Goal: Task Accomplishment & Management: Manage account settings

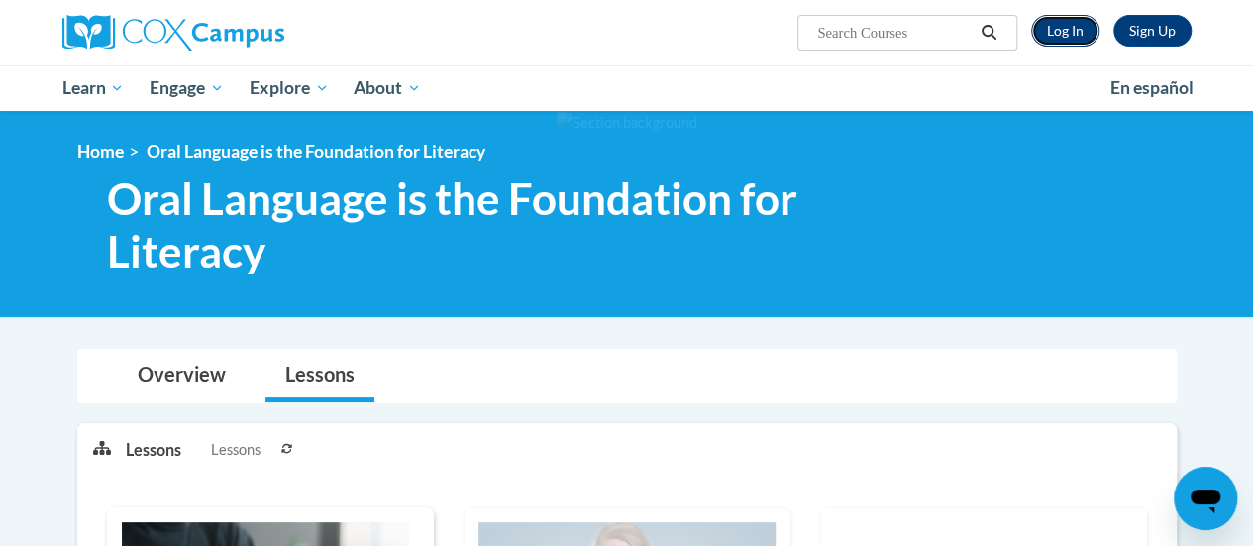
click at [1087, 34] on link "Log In" at bounding box center [1065, 31] width 68 height 32
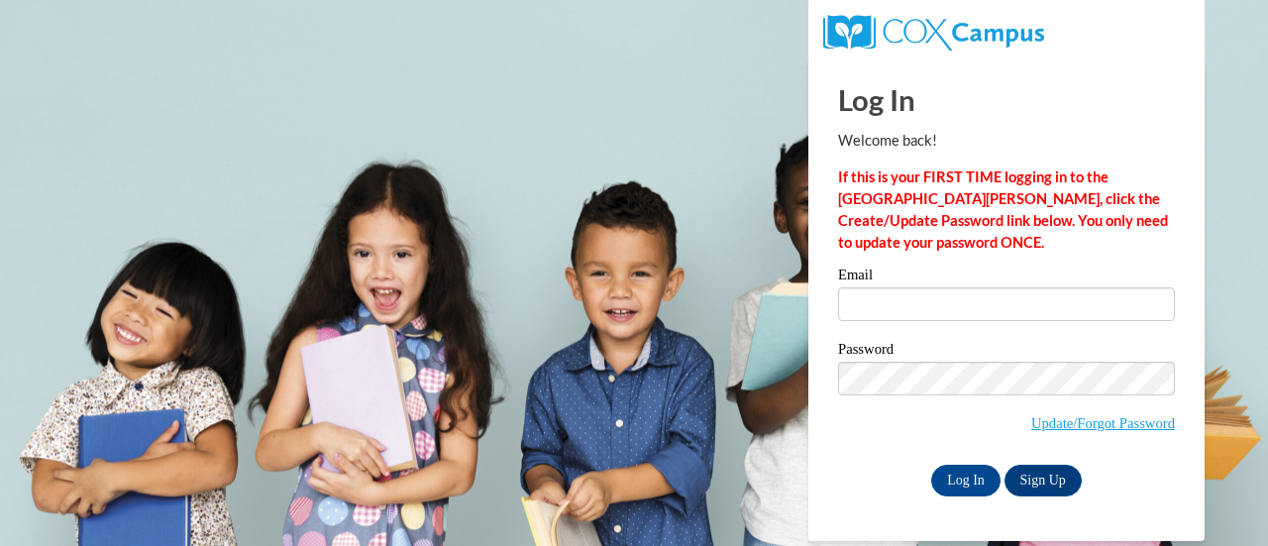
drag, startPoint x: 923, startPoint y: 324, endPoint x: 923, endPoint y: 298, distance: 25.7
click at [923, 298] on div "Email" at bounding box center [1006, 301] width 337 height 68
click at [923, 298] on input "Email" at bounding box center [1006, 304] width 337 height 34
type input "ksteinhaus@stmonica.school"
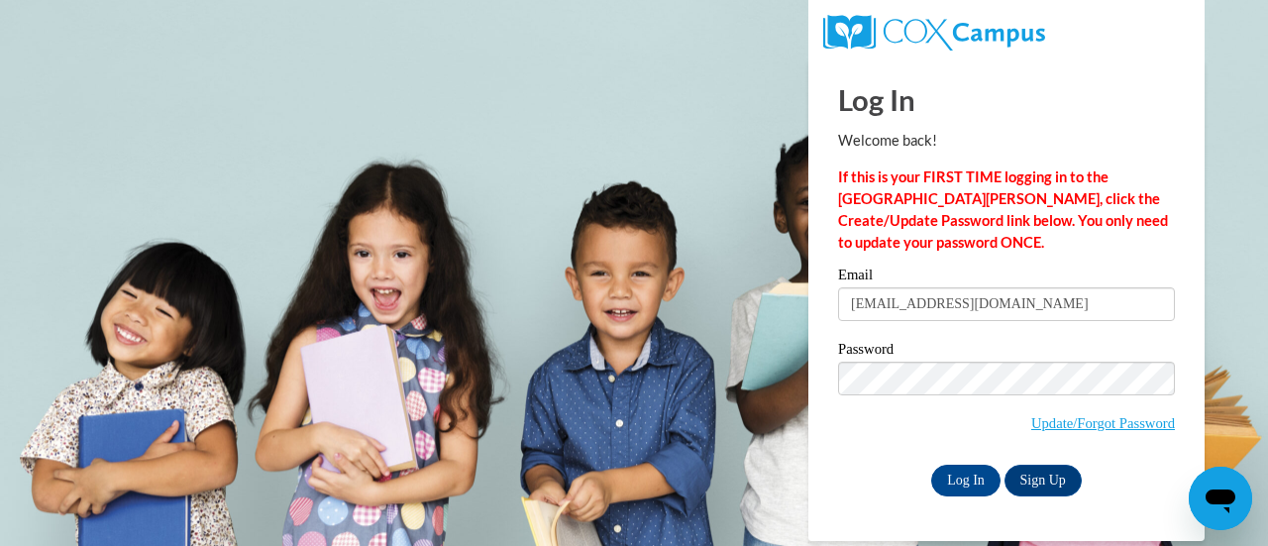
click at [820, 497] on div "Log In Welcome back! If this is your FIRST TIME logging in to the NEW Cox Campu…" at bounding box center [1006, 299] width 426 height 481
click at [963, 488] on input "Log In" at bounding box center [965, 480] width 69 height 32
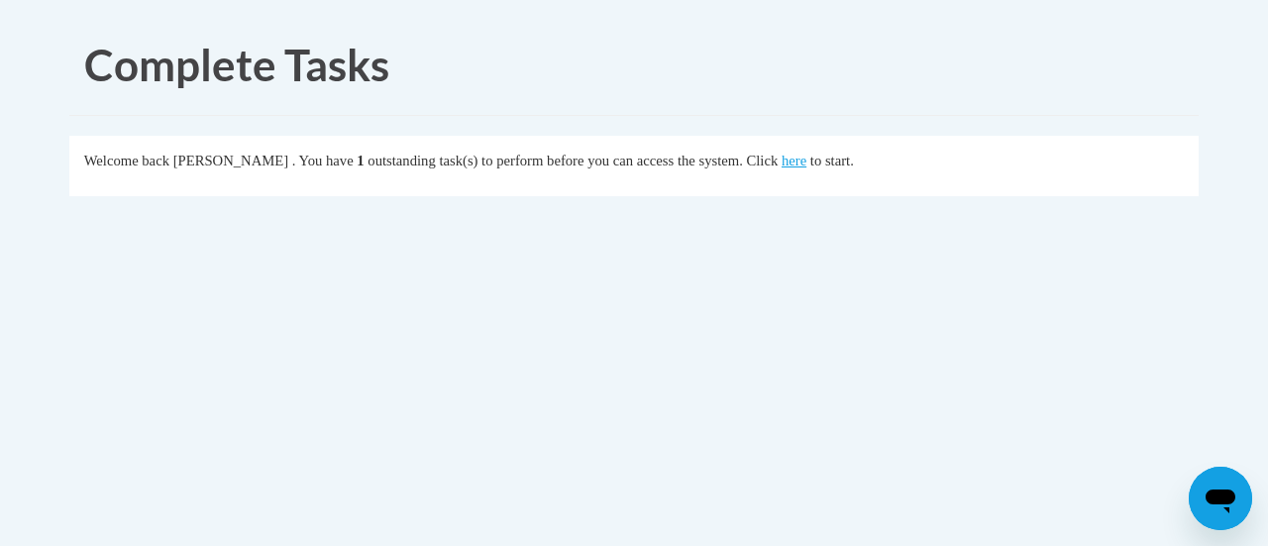
click at [875, 160] on div "Welcome back [PERSON_NAME] . You have 1 outstanding task(s) to perform before y…" at bounding box center [634, 161] width 1100 height 22
click at [844, 164] on div "Welcome back [PERSON_NAME] . You have 1 outstanding task(s) to perform before y…" at bounding box center [634, 161] width 1100 height 22
click at [806, 159] on link "here" at bounding box center [793, 161] width 25 height 16
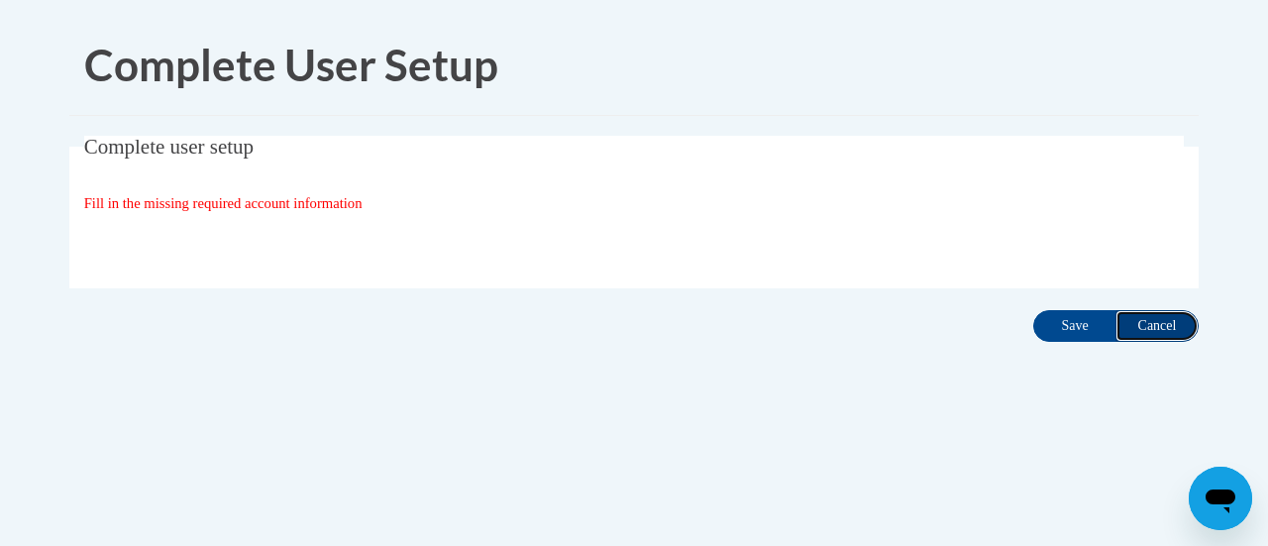
click at [1179, 318] on input "Cancel" at bounding box center [1156, 326] width 83 height 32
